Goal: Use online tool/utility: Utilize a website feature to perform a specific function

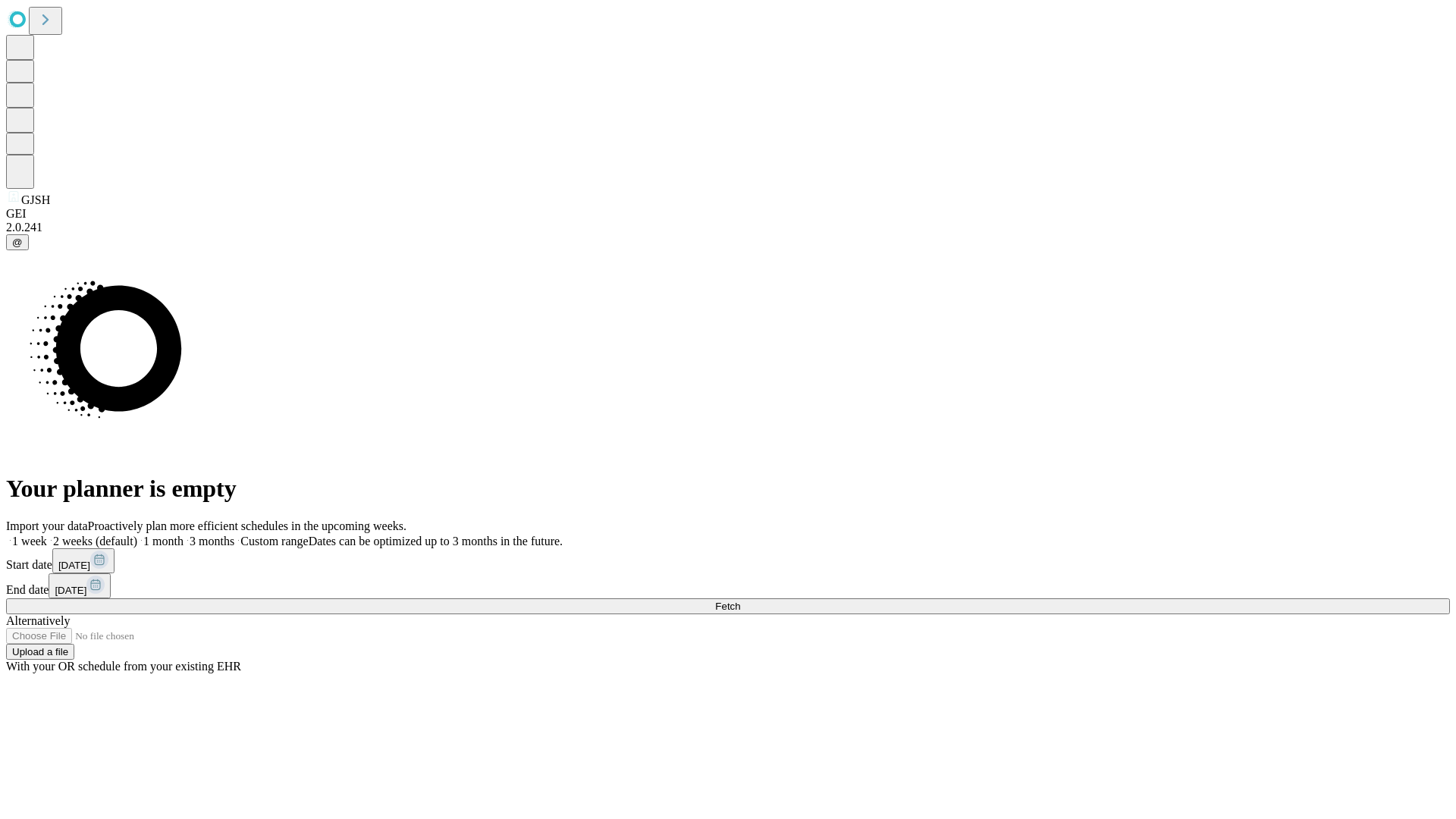
click at [740, 601] on span "Fetch" at bounding box center [727, 606] width 25 height 12
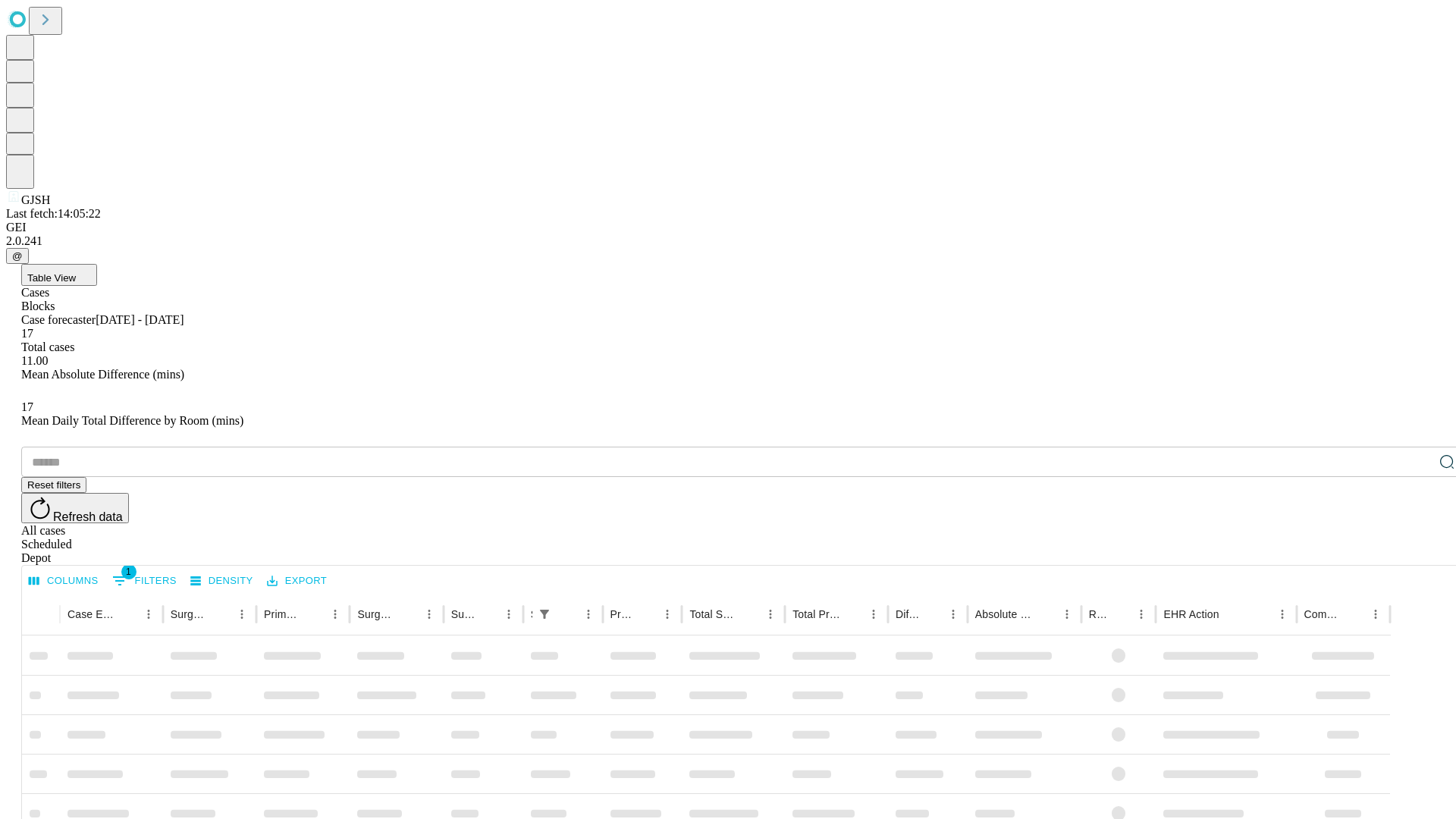
click at [76, 272] on span "Table View" at bounding box center [52, 277] width 49 height 12
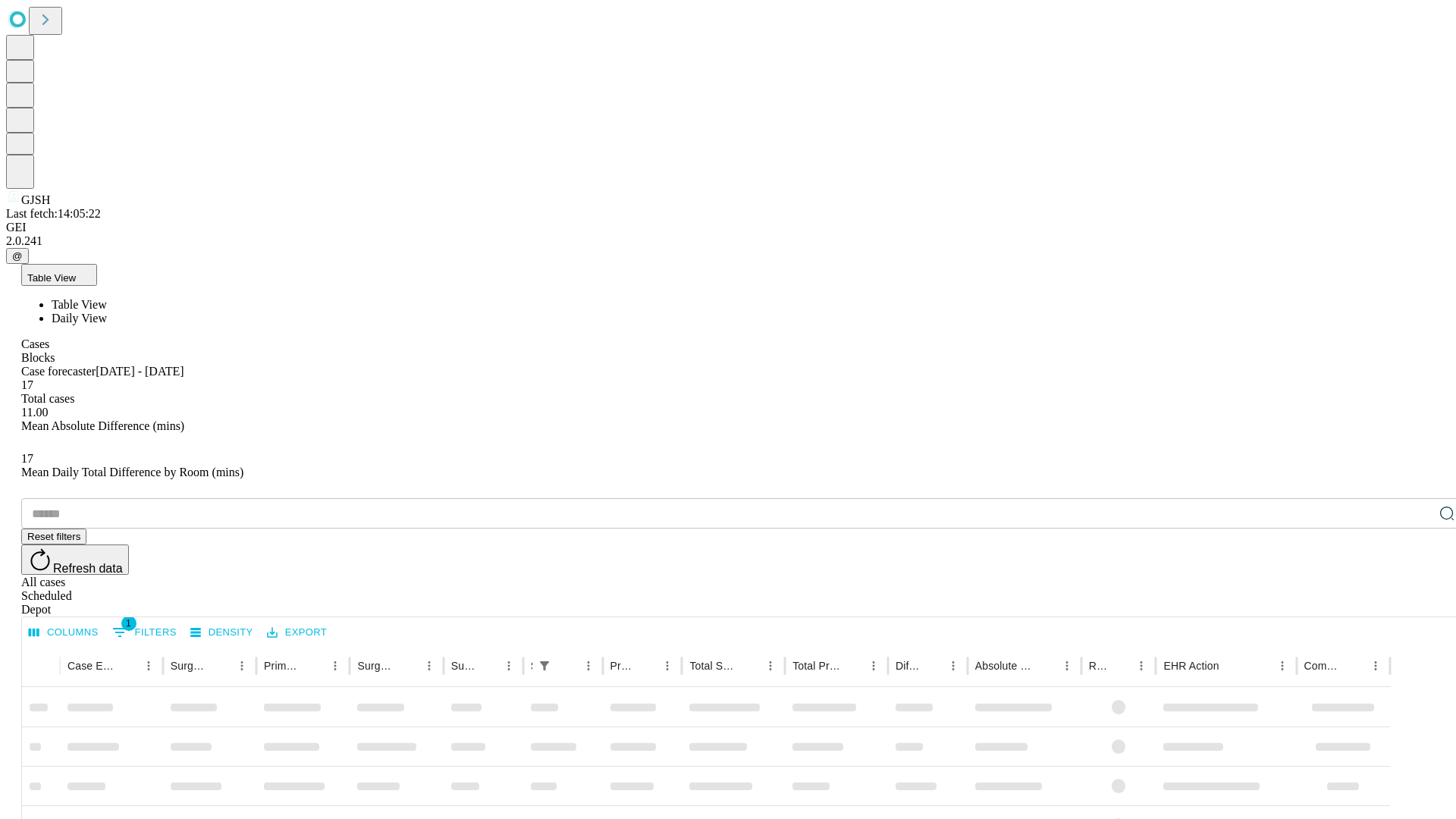
click at [107, 312] on span "Daily View" at bounding box center [79, 318] width 55 height 13
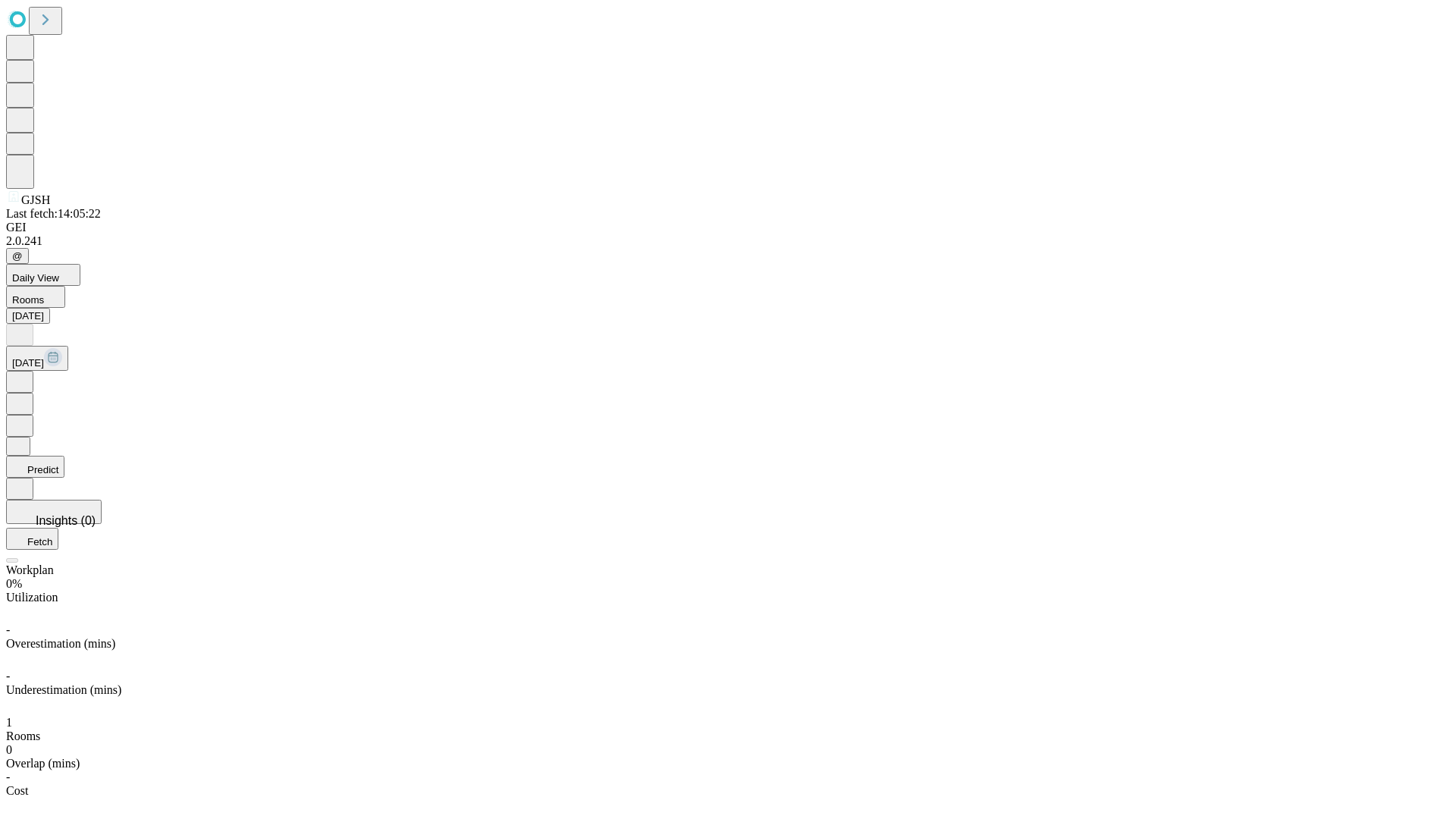
click at [65, 456] on button "Predict" at bounding box center [36, 467] width 59 height 22
